Goal: Find specific page/section: Find specific page/section

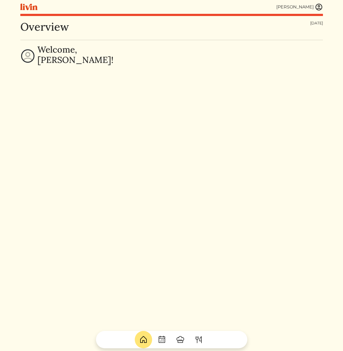
click at [316, 7] on img at bounding box center [319, 7] width 8 height 8
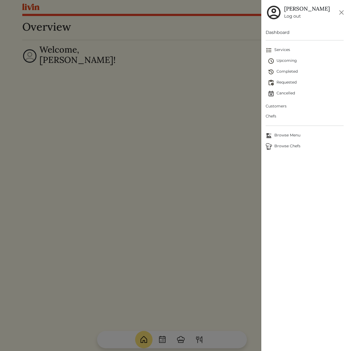
click at [278, 107] on span "Customers" at bounding box center [304, 106] width 78 height 6
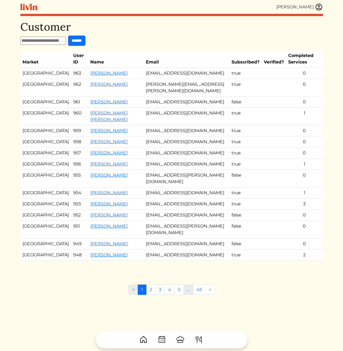
click at [317, 8] on img at bounding box center [319, 7] width 8 height 8
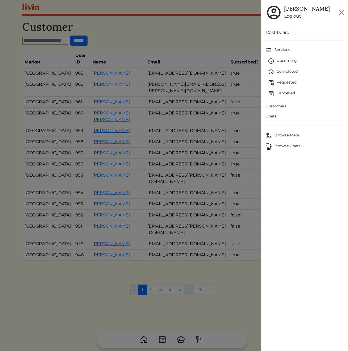
click at [274, 118] on span "Chefs" at bounding box center [304, 117] width 78 height 6
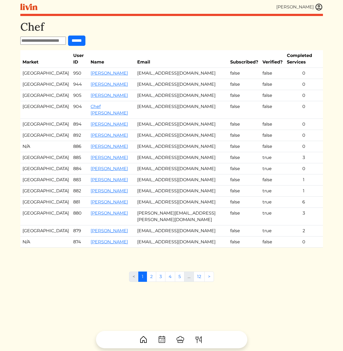
click at [65, 45] on input "text" at bounding box center [43, 41] width 46 height 8
type input "***"
click at [68, 36] on input "******" at bounding box center [76, 41] width 17 height 10
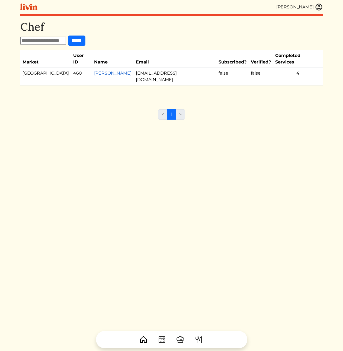
click at [102, 71] on link "Jaquavious Sherrod" at bounding box center [112, 73] width 37 height 5
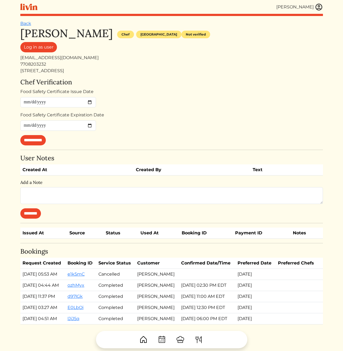
click at [142, 104] on div "Food Safety Certificate Issue Date" at bounding box center [171, 98] width 303 height 19
click at [168, 63] on div "7708203232" at bounding box center [171, 64] width 303 height 7
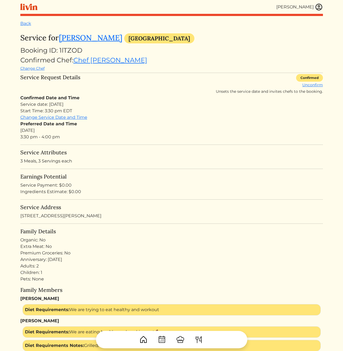
click at [200, 118] on div "Confirmed Date and Time Service date: [DATE] Start Time: 3:30 pm EDT Change Ser…" at bounding box center [171, 118] width 303 height 46
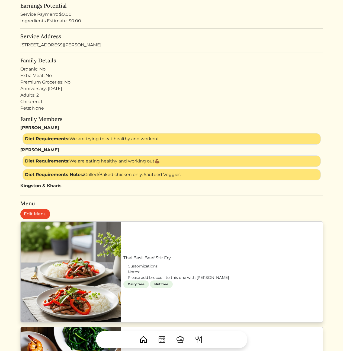
click at [297, 199] on turbo-frame "Service for [PERSON_NAME] [GEOGRAPHIC_DATA] Booking ID: 1lTZOD Confirmed Chef: …" at bounding box center [171, 239] width 303 height 754
drag, startPoint x: 224, startPoint y: 92, endPoint x: 209, endPoint y: 96, distance: 16.1
click at [209, 96] on div "Anniversary: [DATE] Adults: 2 Children: 1 Pets: None" at bounding box center [171, 99] width 303 height 26
click at [294, 97] on div "Anniversary: [DATE] Adults: 2 Children: 1 Pets: None" at bounding box center [171, 99] width 303 height 26
